Goal: Communication & Community: Answer question/provide support

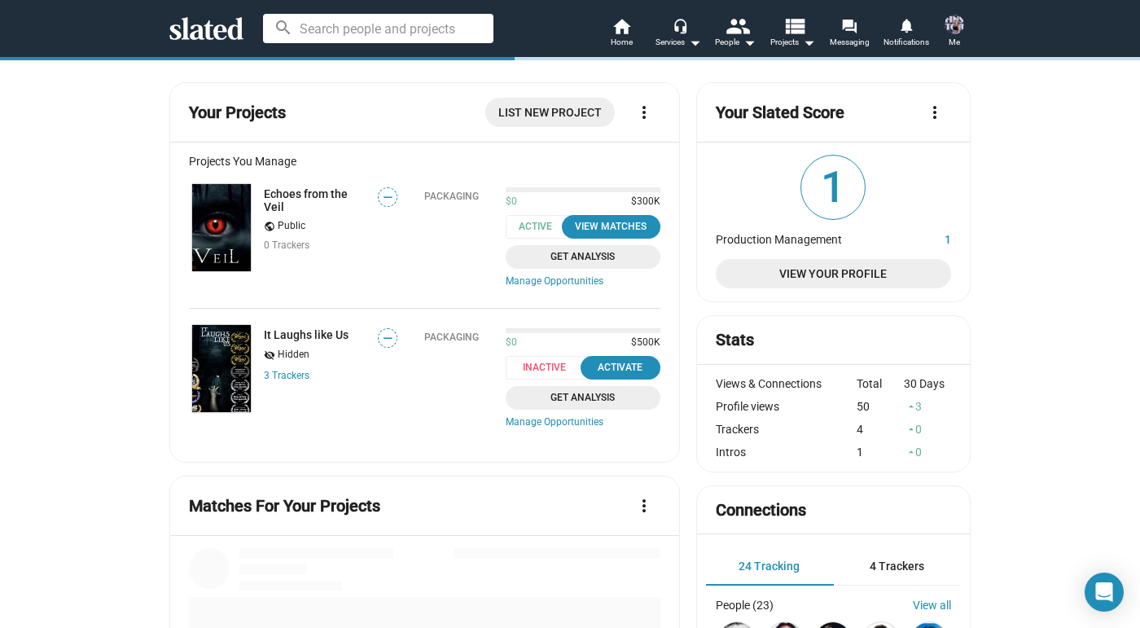
click at [963, 33] on span at bounding box center [954, 24] width 26 height 26
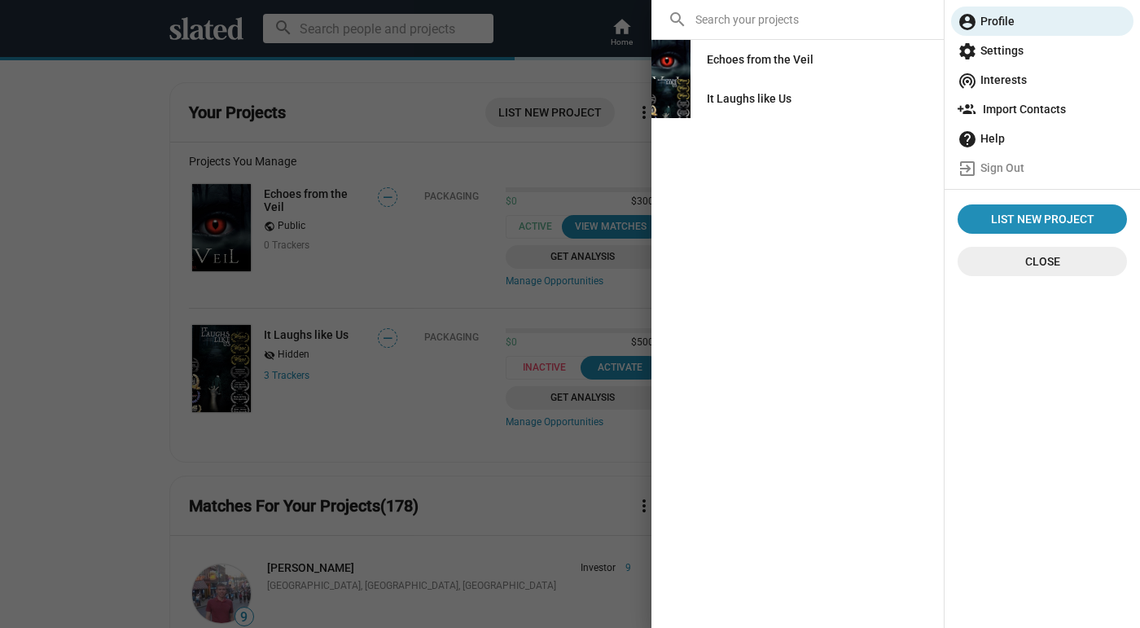
click at [980, 133] on span "help Help" at bounding box center [1041, 138] width 169 height 29
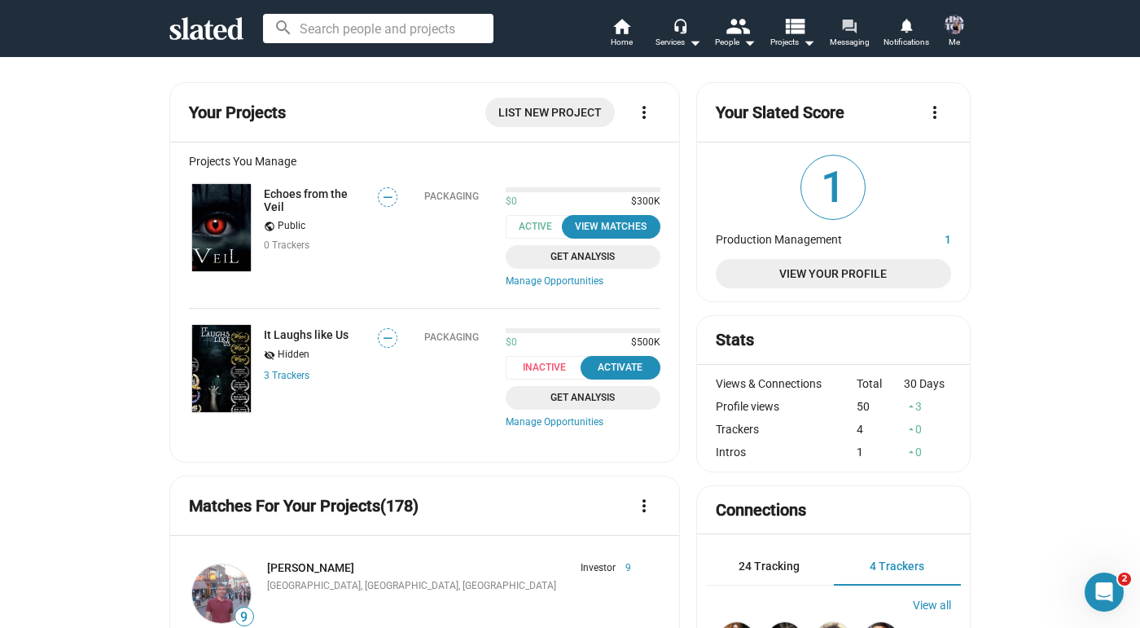
click at [847, 28] on mat-icon "forum" at bounding box center [848, 25] width 15 height 15
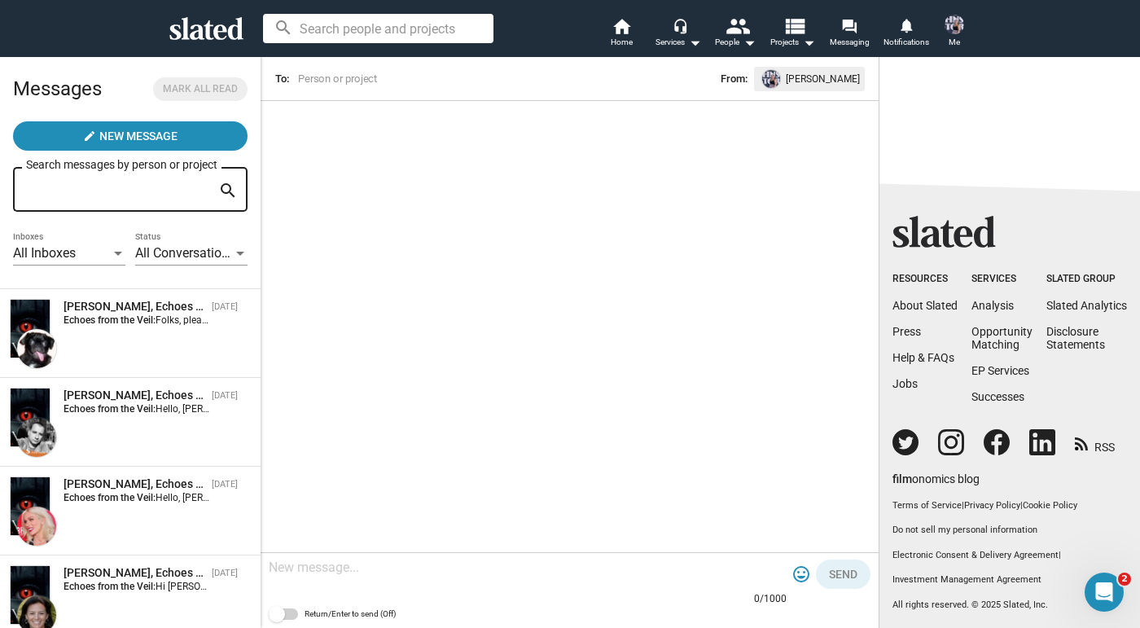
scroll to position [1741, 0]
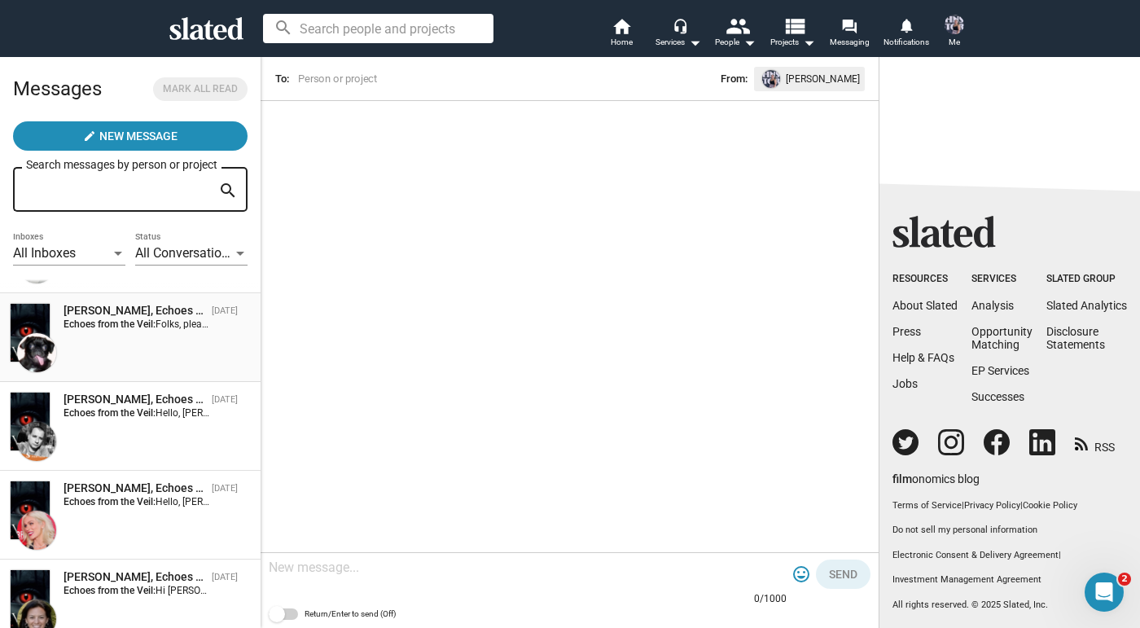
click at [165, 361] on div "[PERSON_NAME], Echoes from the Veil [DATE] Echoes from the Veil: Folks, please …" at bounding box center [130, 337] width 241 height 69
